Goal: Information Seeking & Learning: Learn about a topic

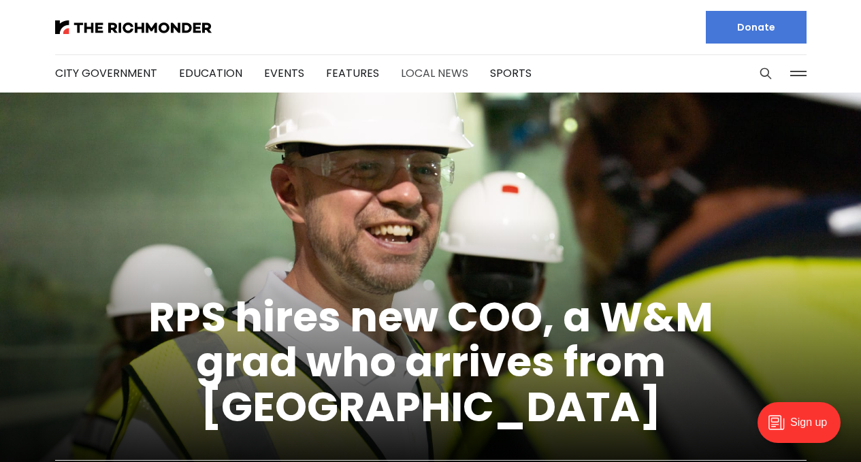
click at [432, 71] on link "Local News" at bounding box center [434, 73] width 67 height 16
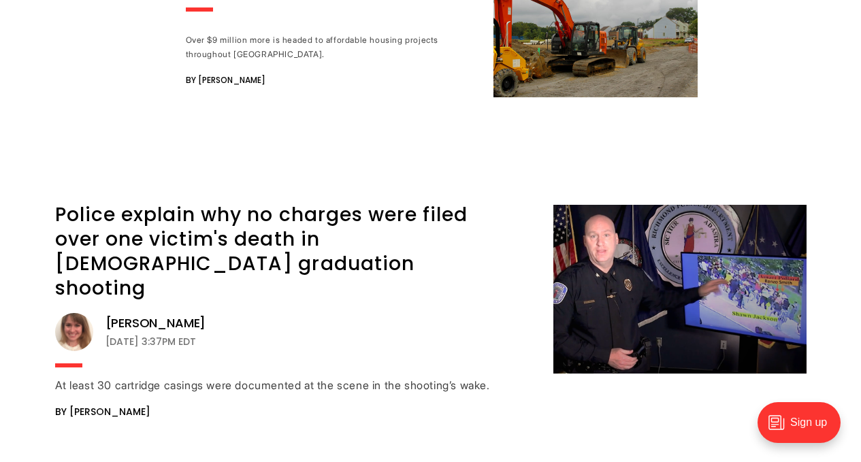
scroll to position [1701, 0]
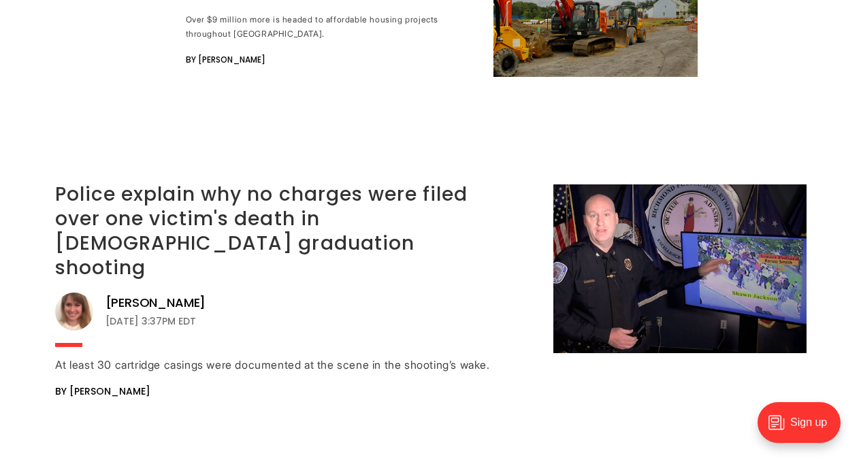
click at [233, 181] on link "Police explain why no charges were filed over one victim's death in Huguenot gr…" at bounding box center [261, 231] width 413 height 100
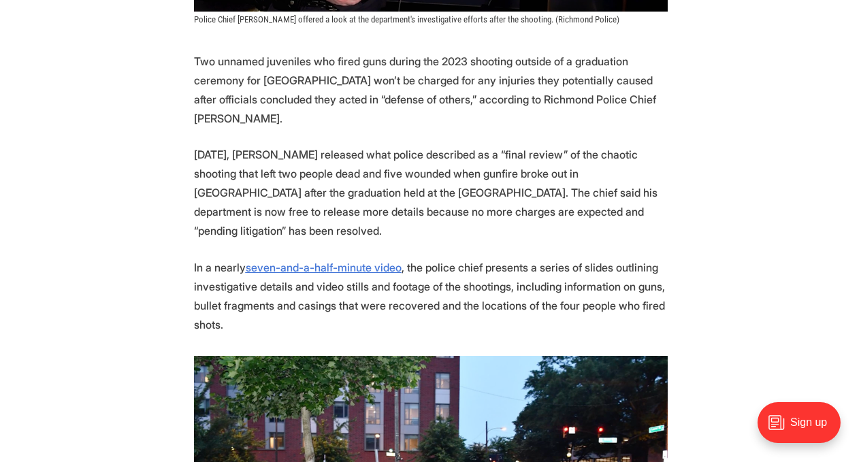
scroll to position [612, 0]
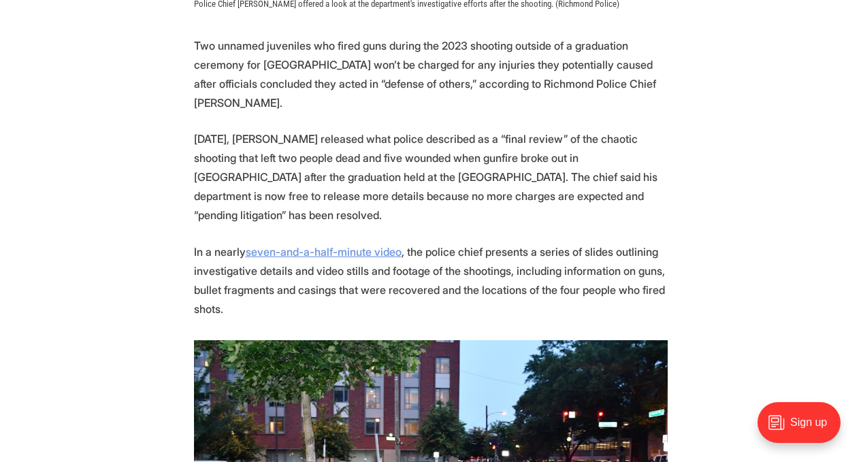
click at [264, 245] on u "seven-and-a-half-minute video" at bounding box center [324, 252] width 156 height 14
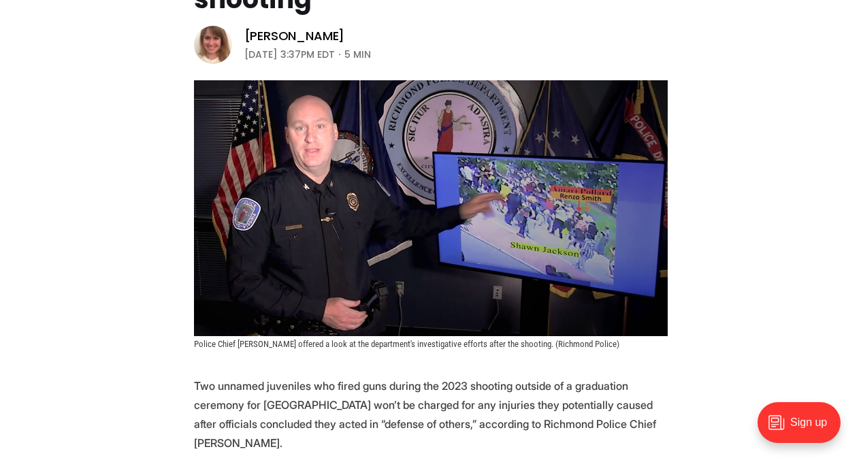
scroll to position [0, 0]
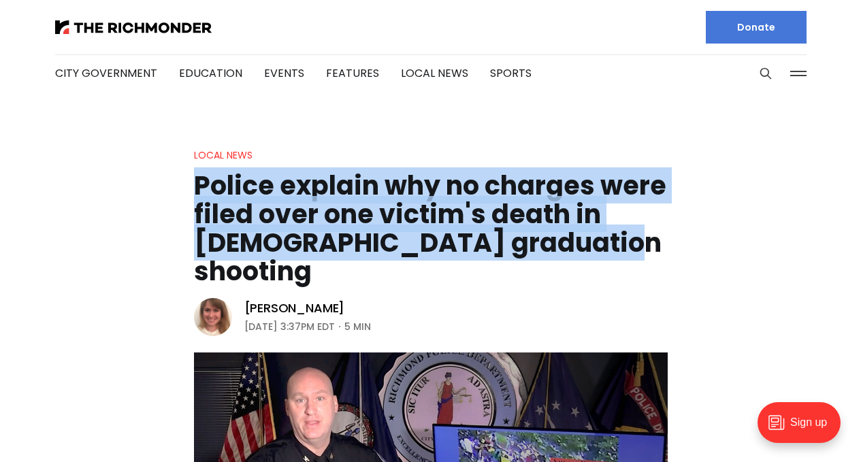
drag, startPoint x: 197, startPoint y: 184, endPoint x: 601, endPoint y: 244, distance: 408.6
click at [601, 244] on h1 "Police explain why no charges were filed over one victim's death in [DEMOGRAPHI…" at bounding box center [431, 228] width 474 height 114
copy h1 "Police explain why no charges were filed over one victim's death in [DEMOGRAPHI…"
